Goal: Task Accomplishment & Management: Manage account settings

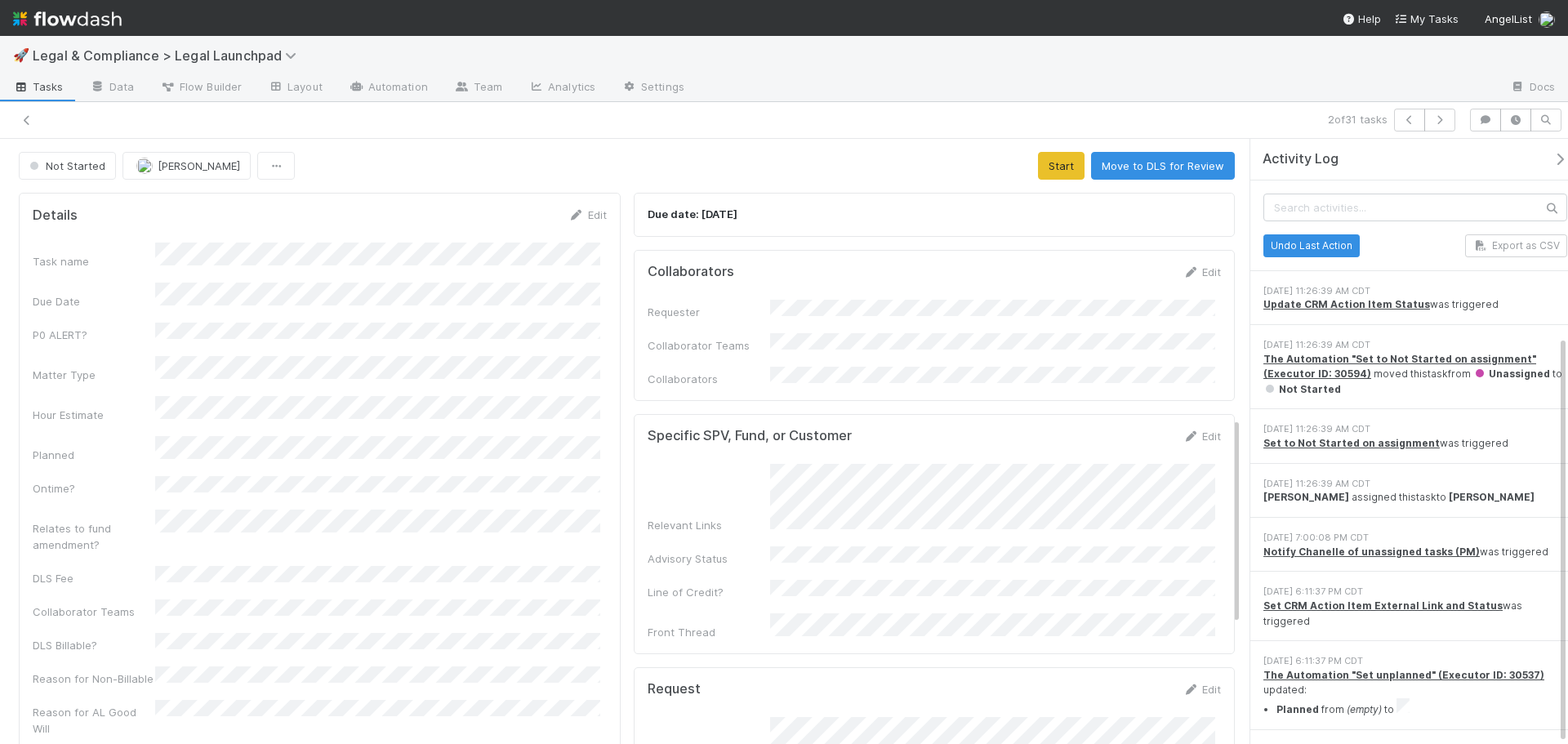
scroll to position [292, 0]
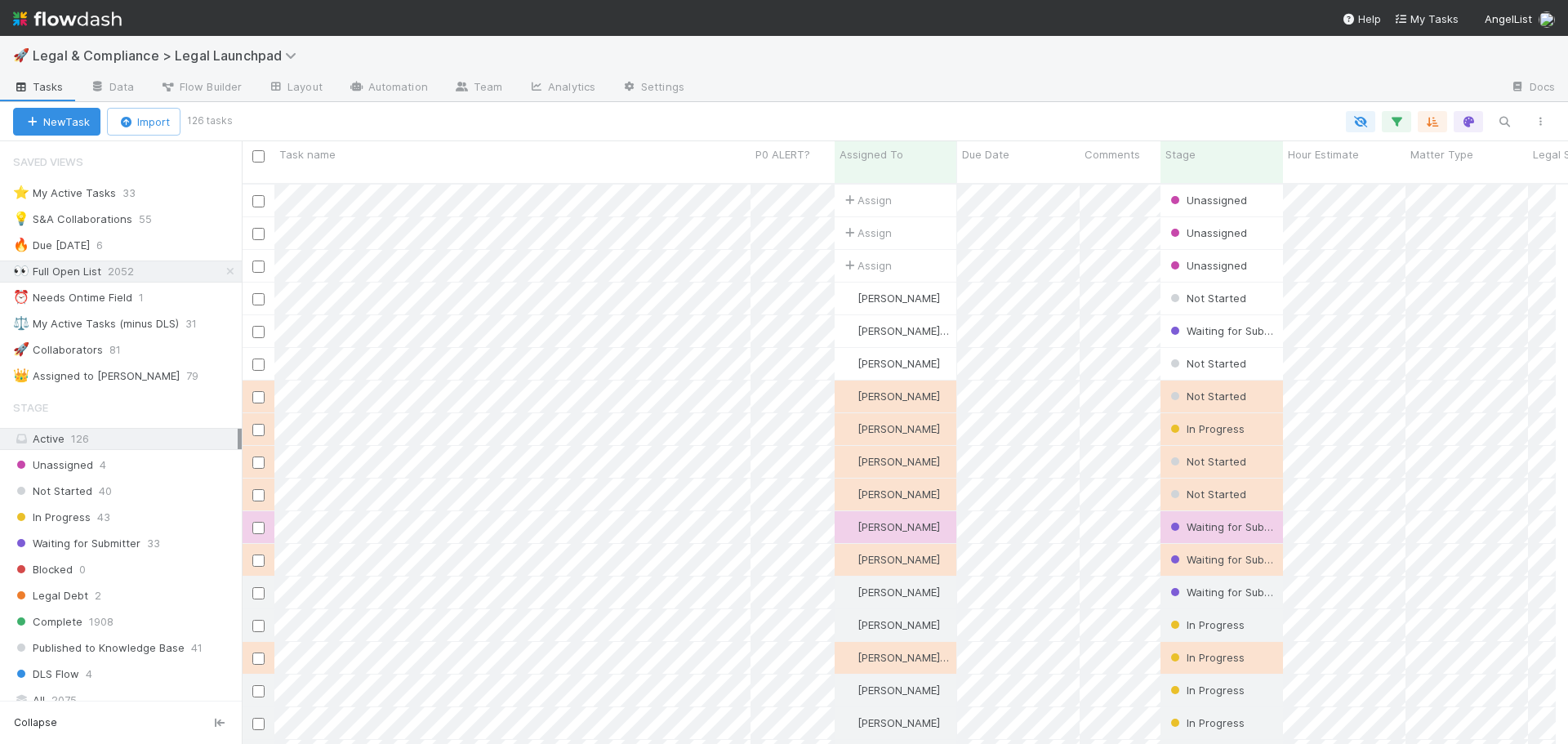
scroll to position [13, 13]
click at [156, 316] on div "⚖️ My Active Tasks (minus DLS)" at bounding box center [96, 324] width 166 height 21
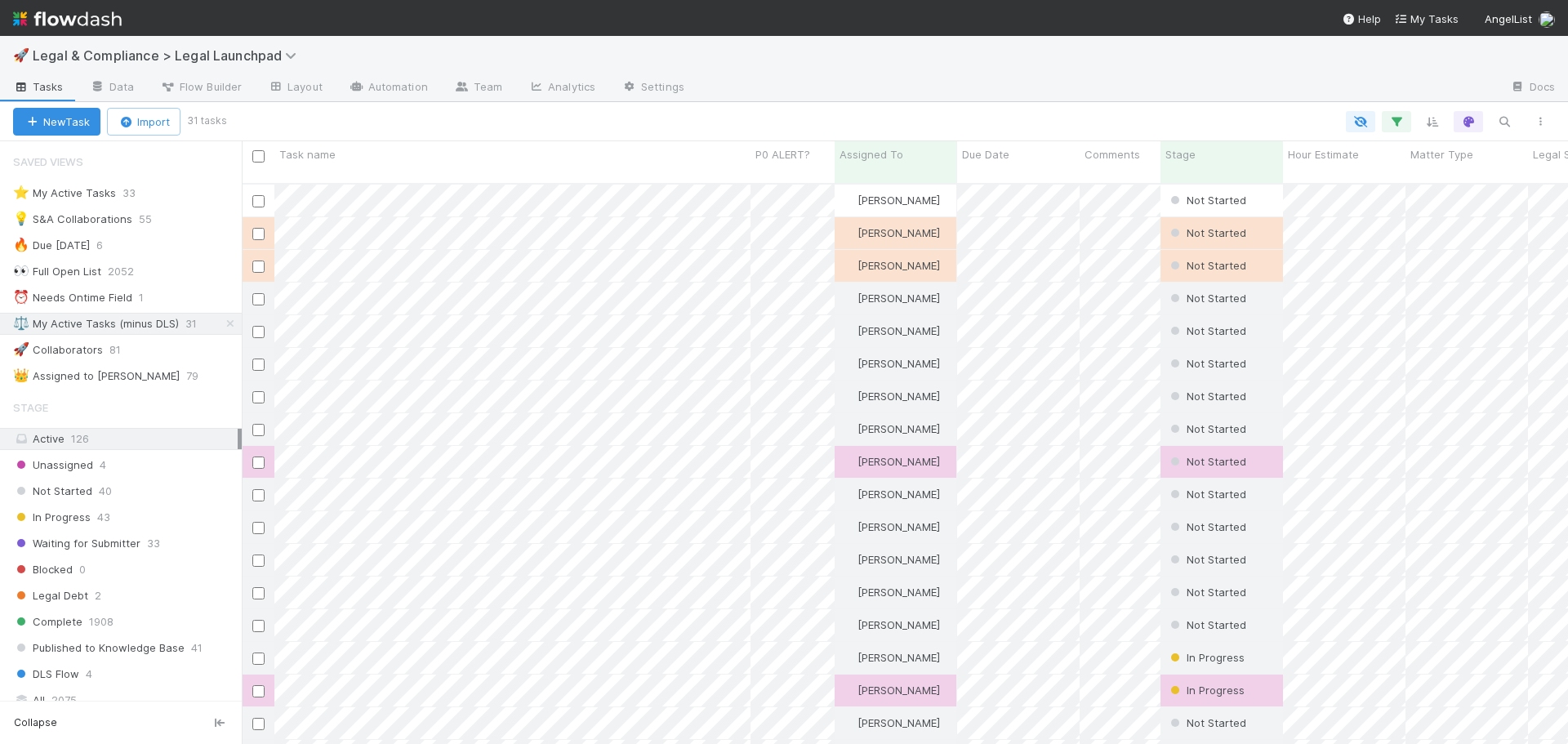
scroll to position [562, 1314]
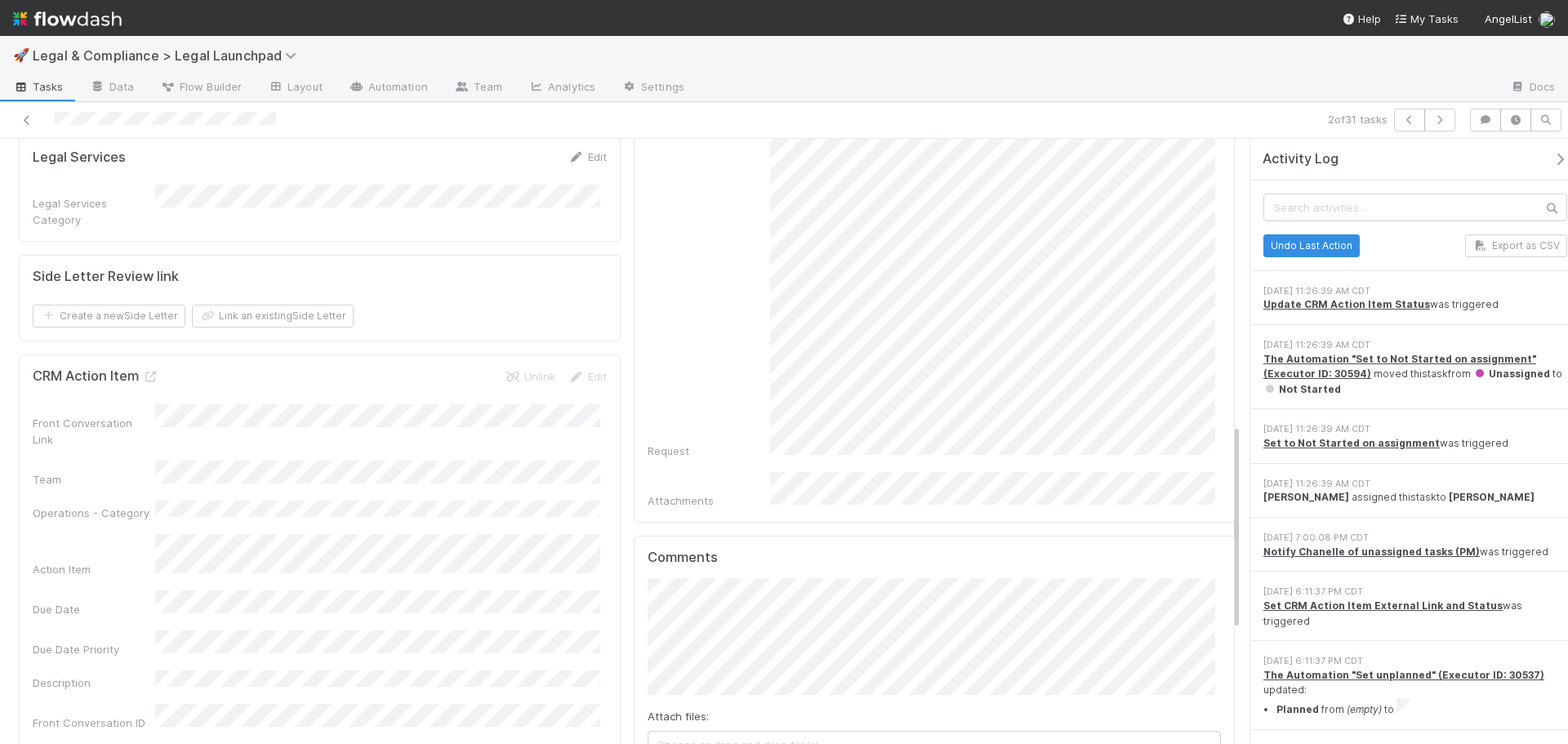
scroll to position [898, 0]
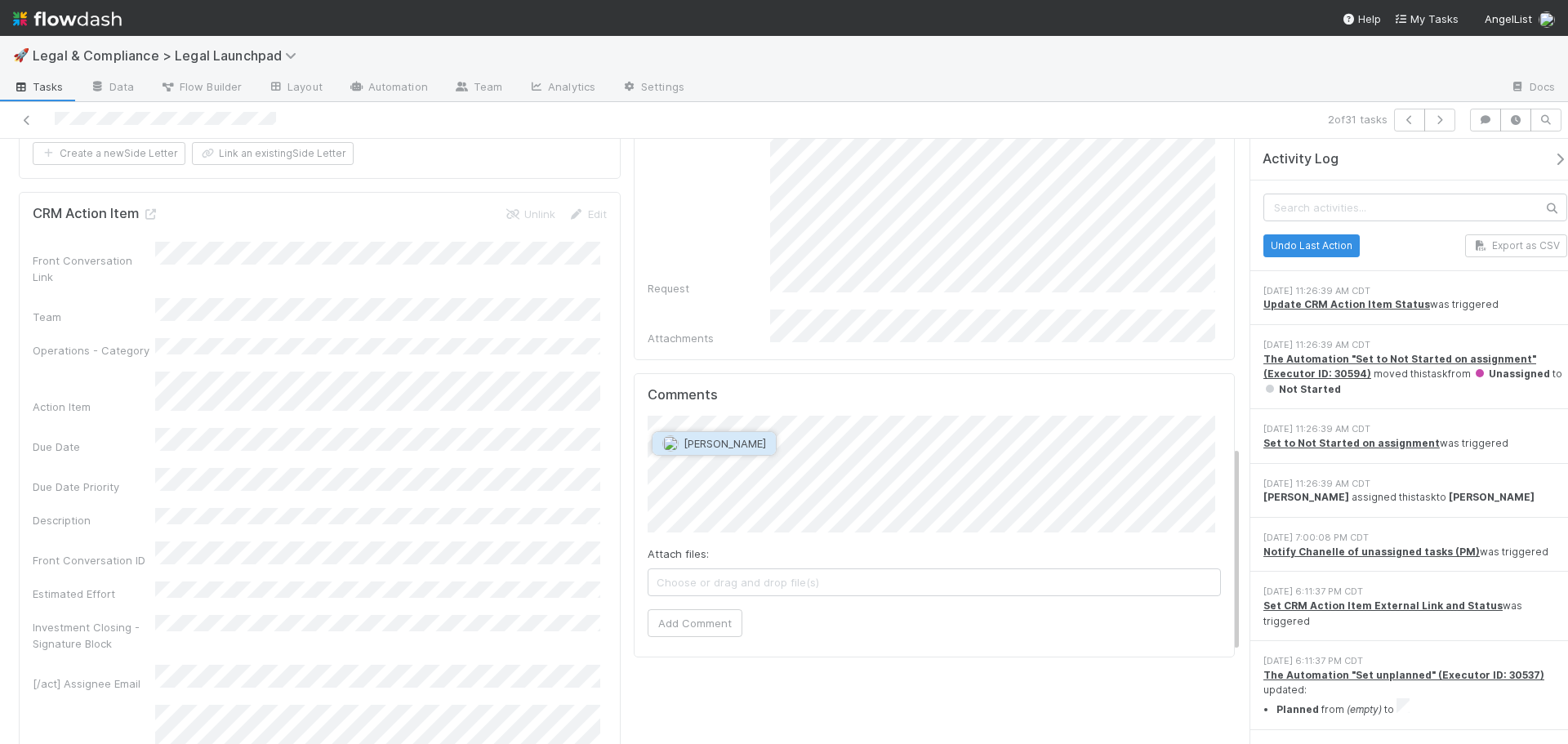
click at [745, 447] on span "[PERSON_NAME]" at bounding box center [724, 444] width 82 height 13
click at [686, 723] on button "Add Comment" at bounding box center [695, 736] width 95 height 27
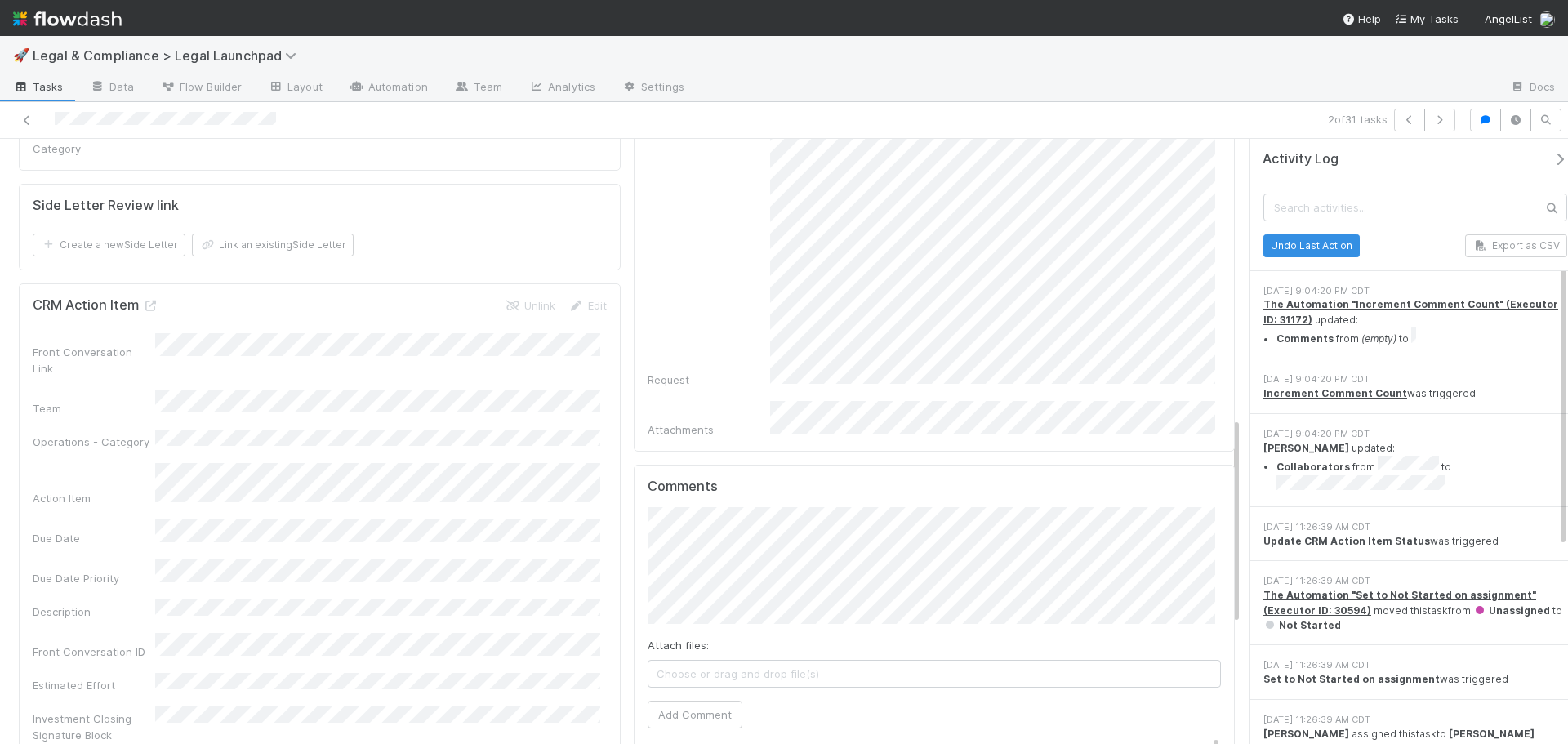
scroll to position [817, 0]
click at [700, 691] on button "Add Comment" at bounding box center [695, 704] width 95 height 27
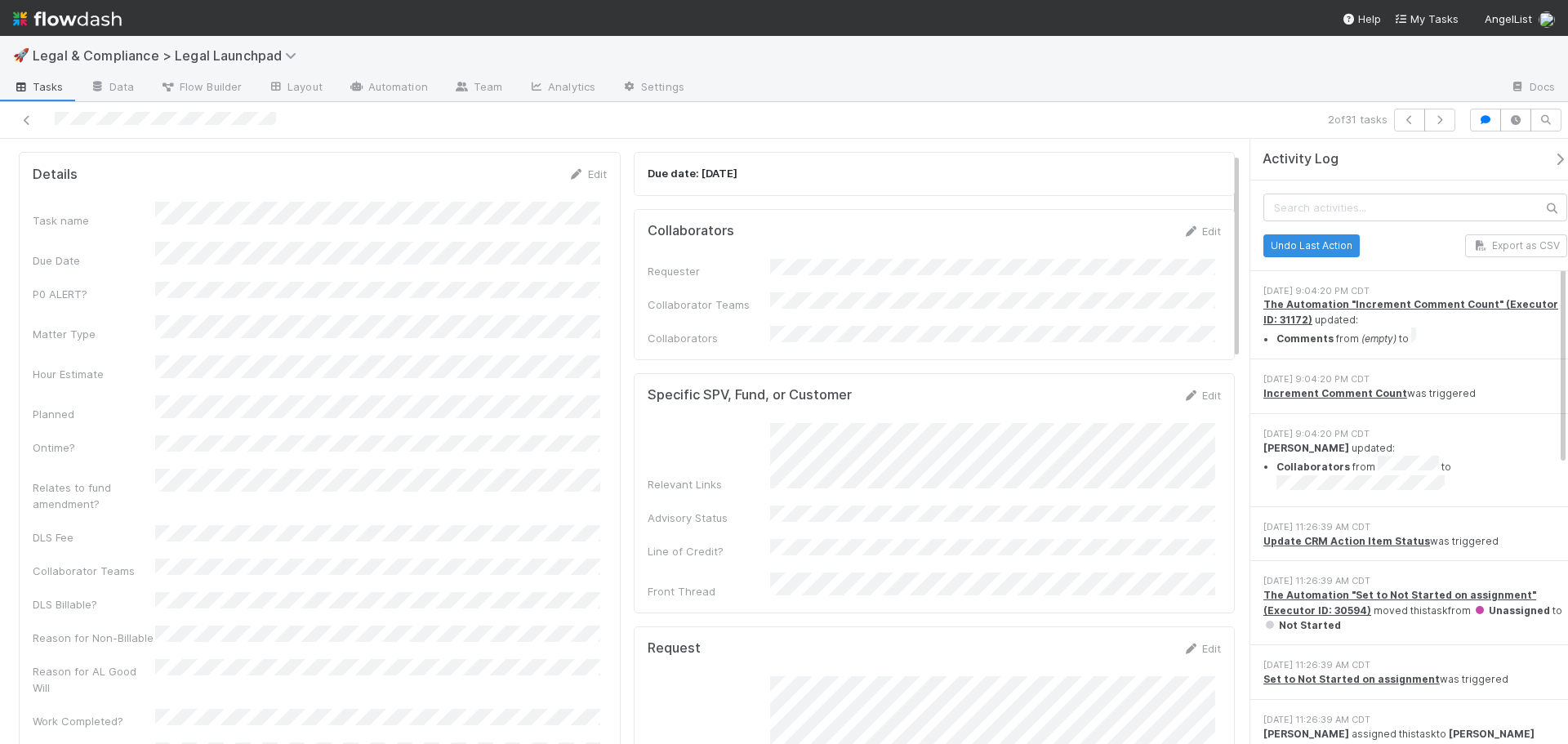
scroll to position [0, 0]
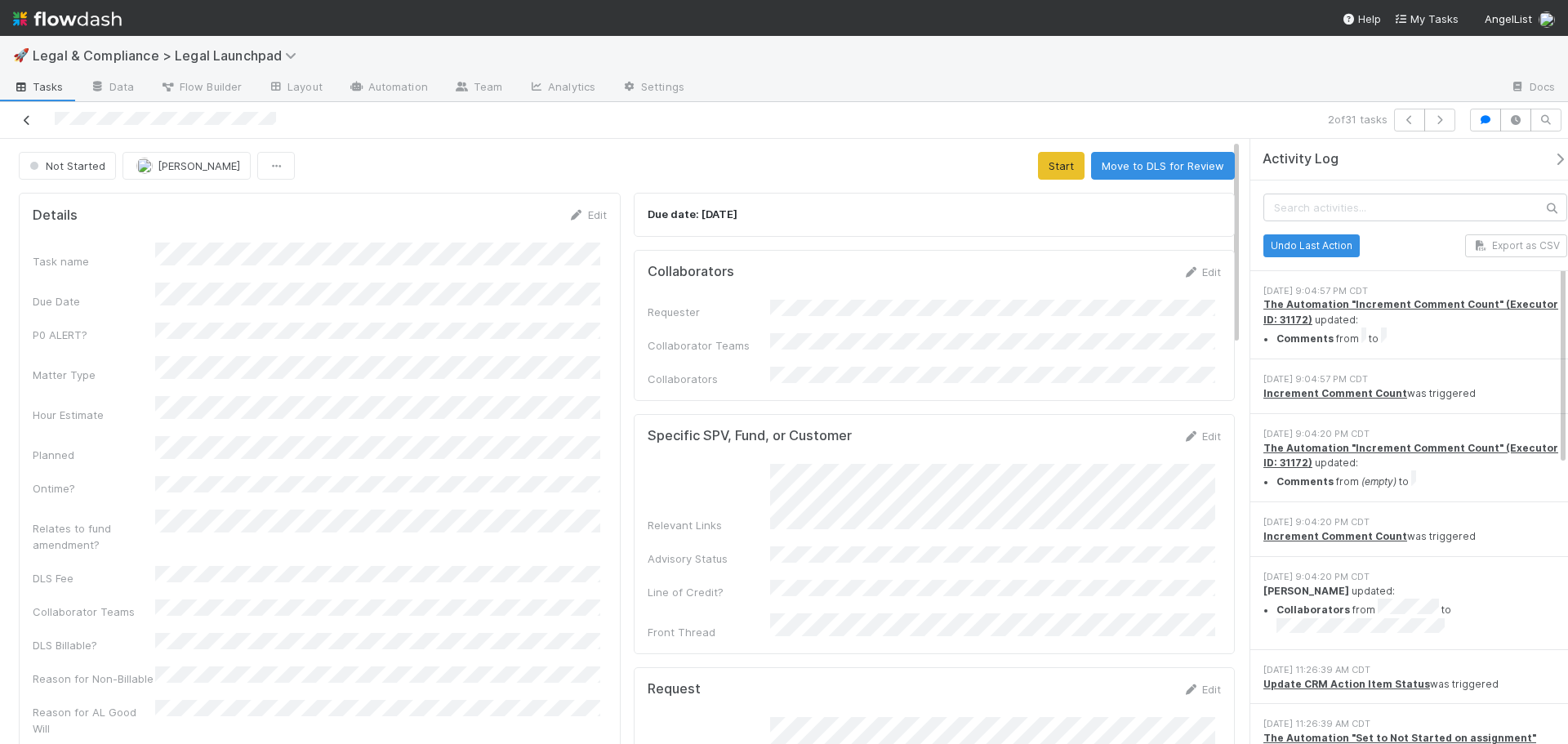
click at [31, 114] on link at bounding box center [27, 119] width 16 height 16
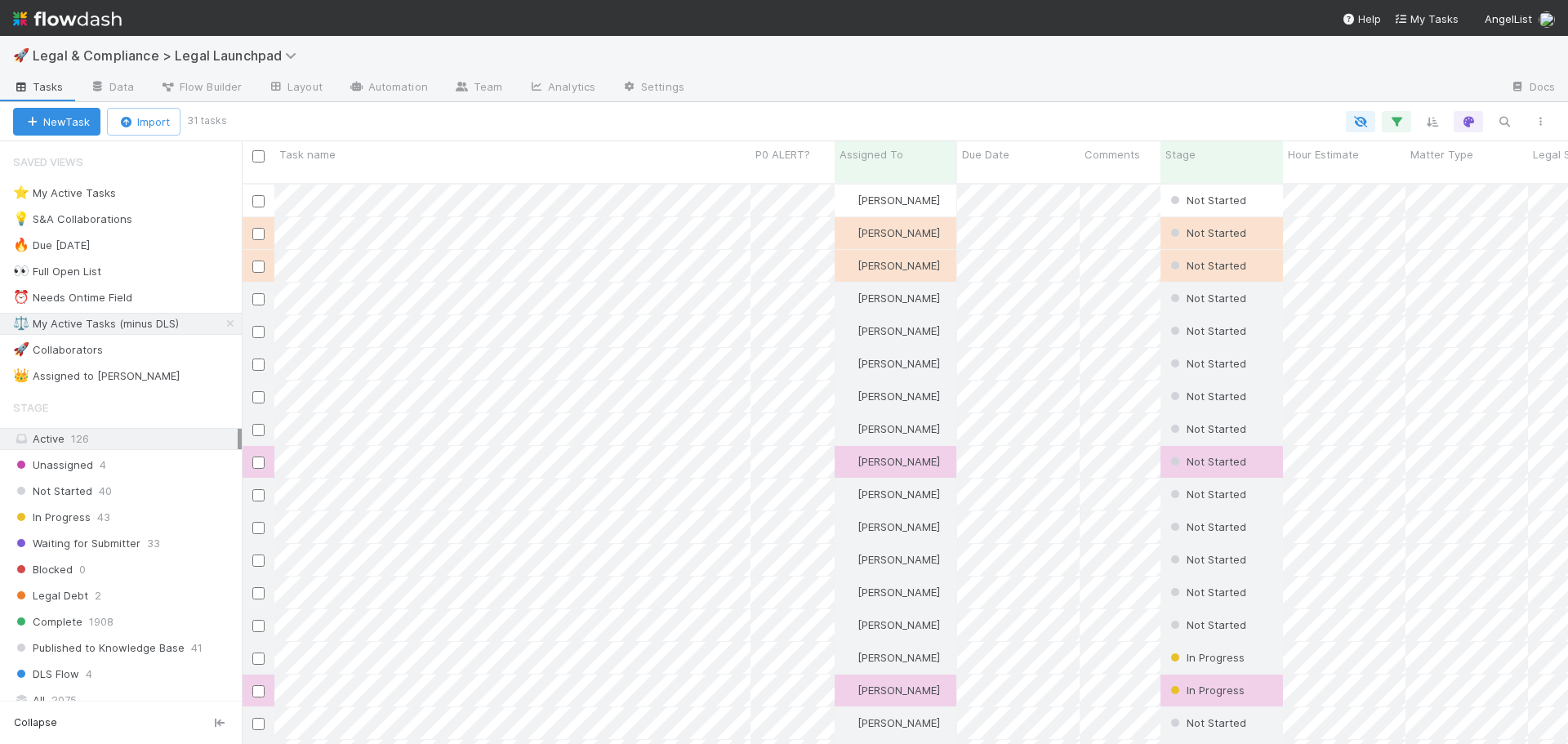
scroll to position [562, 1314]
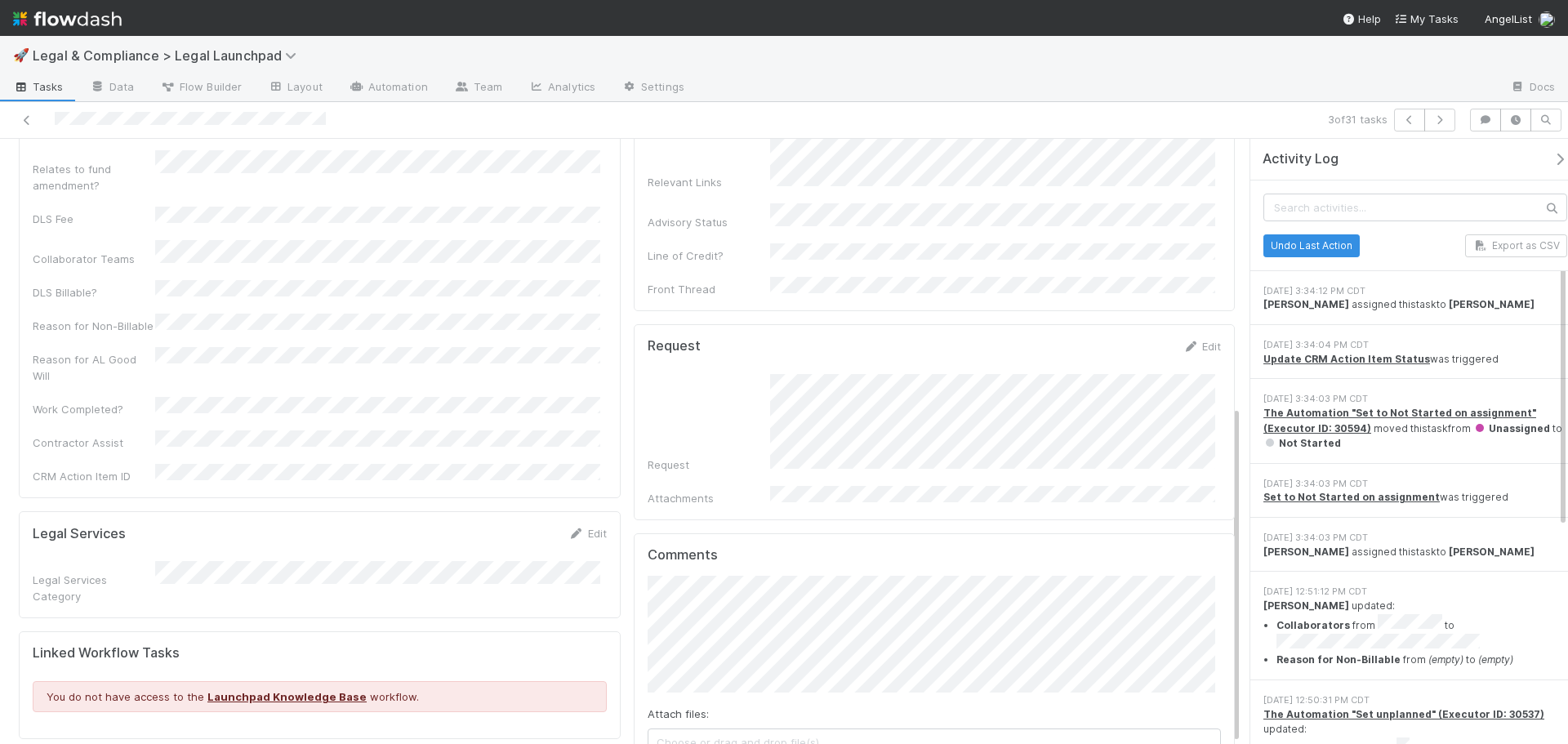
scroll to position [478, 0]
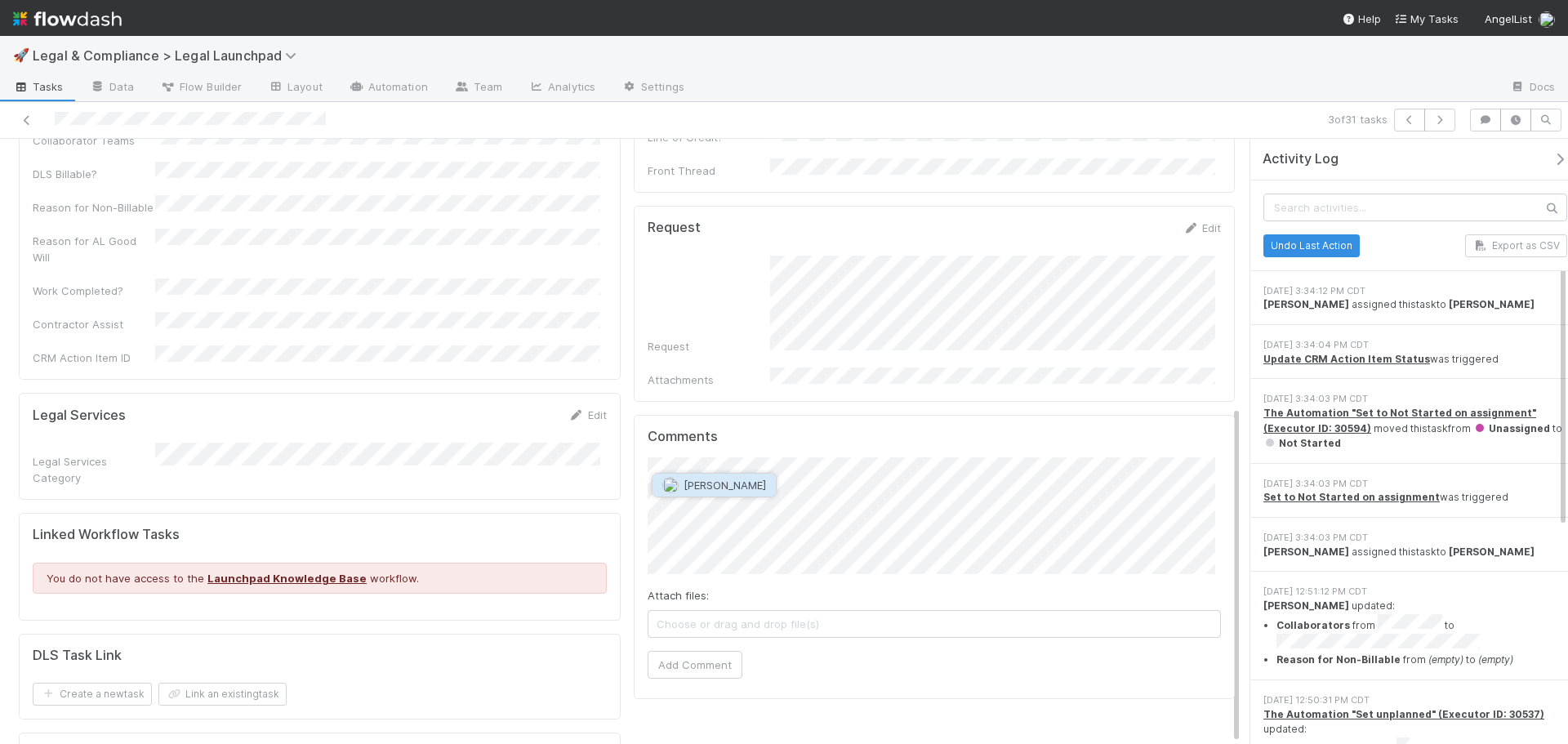
click at [696, 482] on span "[PERSON_NAME]" at bounding box center [724, 485] width 82 height 13
click at [698, 699] on button "Add Comment" at bounding box center [695, 713] width 95 height 27
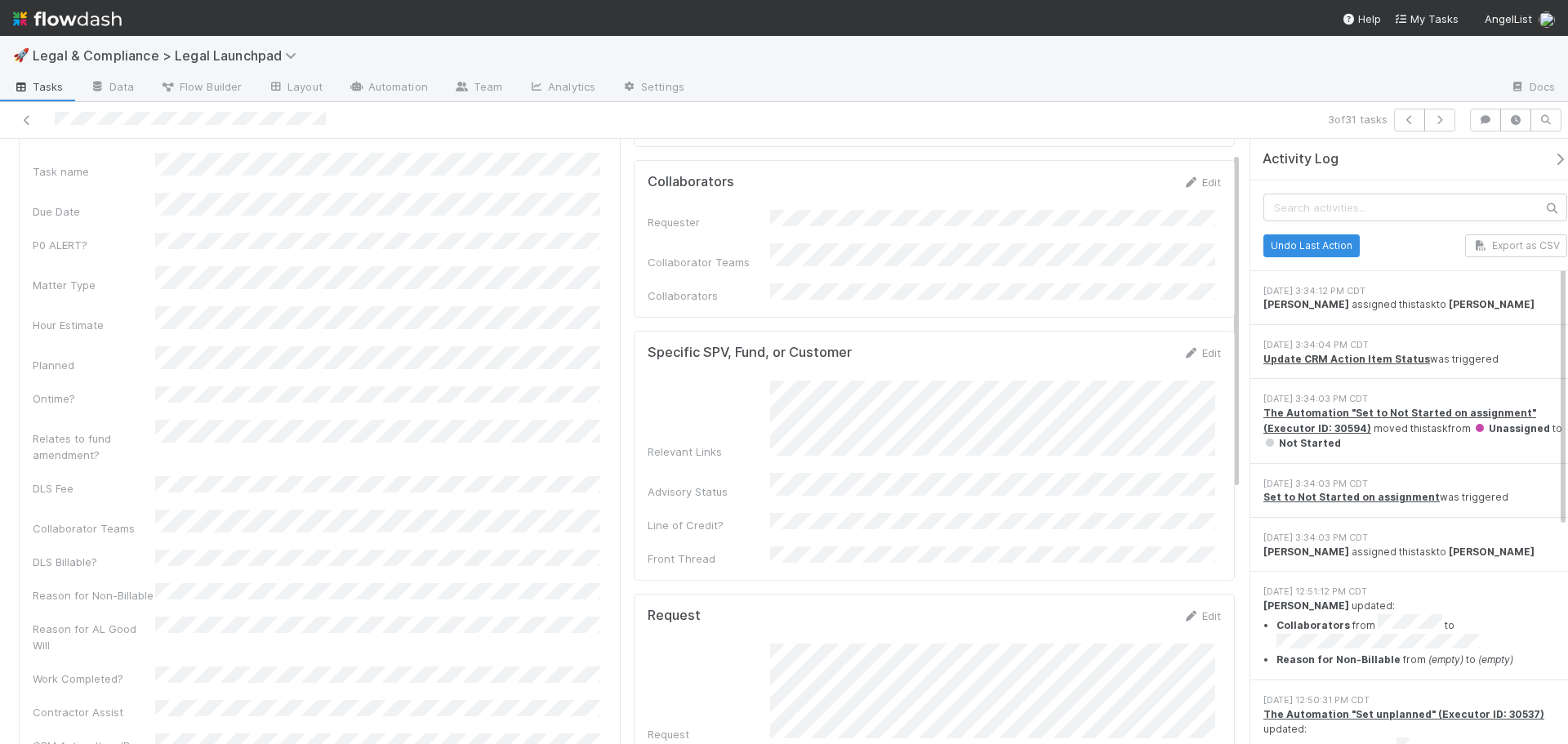
scroll to position [0, 0]
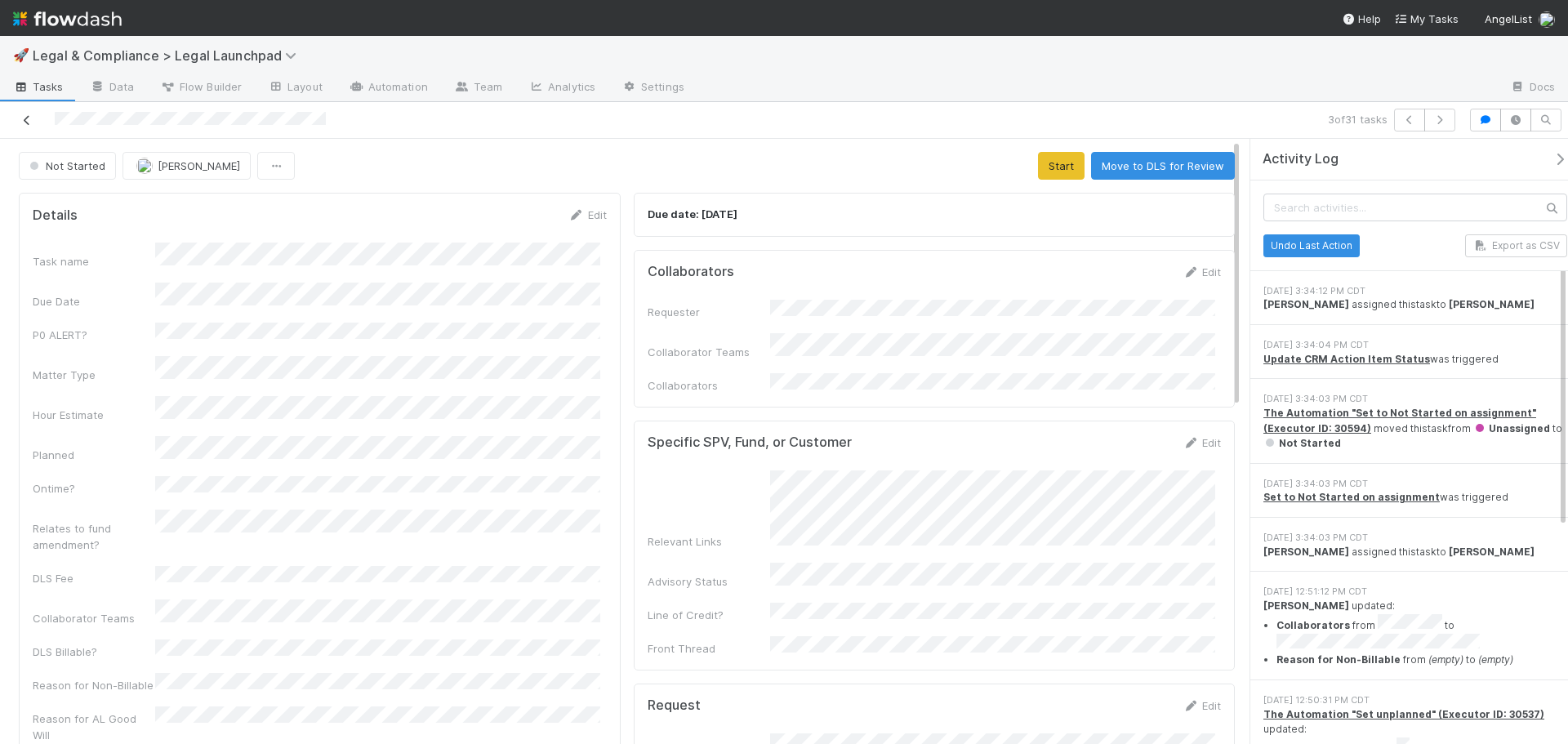
click at [20, 122] on div at bounding box center [372, 120] width 731 height 23
click at [27, 120] on icon at bounding box center [27, 119] width 16 height 10
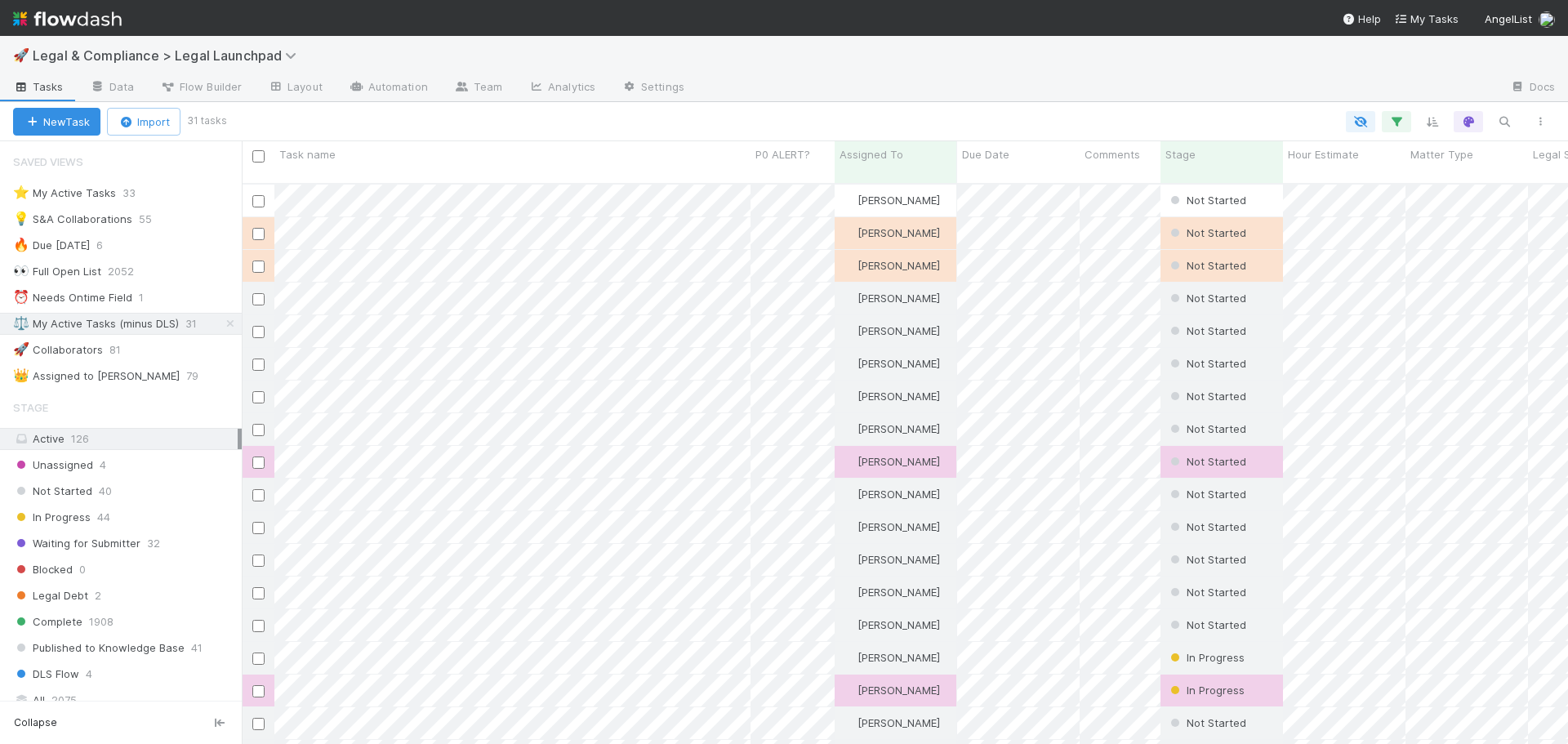
scroll to position [562, 1314]
